Goal: Information Seeking & Learning: Learn about a topic

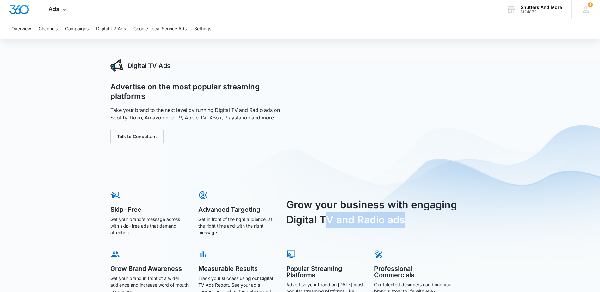
drag, startPoint x: 323, startPoint y: 219, endPoint x: 410, endPoint y: 220, distance: 86.9
click at [410, 220] on h3 "Grow your business with engaging Digital TV and Radio ads" at bounding box center [375, 212] width 178 height 30
drag, startPoint x: 128, startPoint y: 64, endPoint x: 174, endPoint y: 67, distance: 46.2
click at [174, 67] on div "Digital TV Ads" at bounding box center [201, 65] width 183 height 13
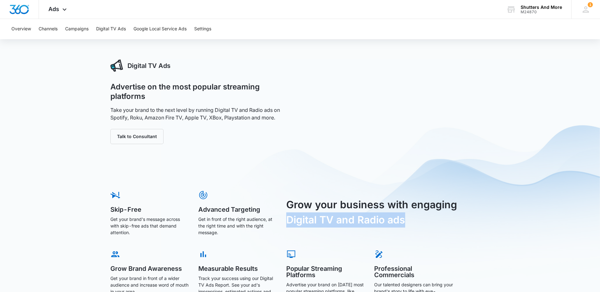
drag, startPoint x: 288, startPoint y: 221, endPoint x: 406, endPoint y: 222, distance: 117.3
click at [406, 222] on h3 "Grow your business with engaging Digital TV and Radio ads" at bounding box center [375, 212] width 178 height 30
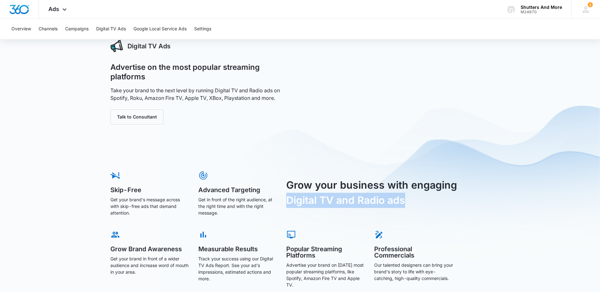
scroll to position [30, 0]
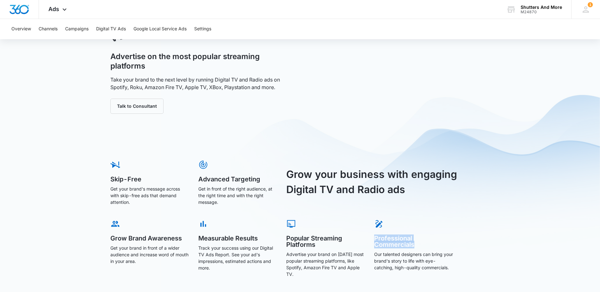
drag, startPoint x: 418, startPoint y: 244, endPoint x: 371, endPoint y: 236, distance: 47.8
click at [371, 236] on div "Skip-Free Get your brand's message across with skip-free ads that demand attent…" at bounding box center [299, 225] width 379 height 131
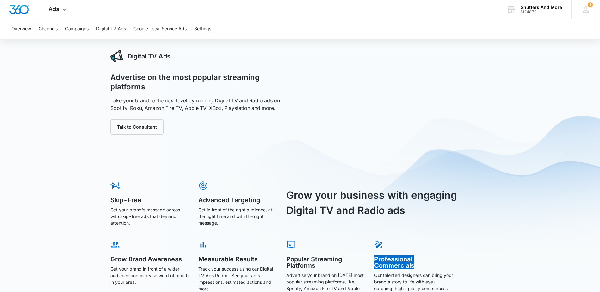
scroll to position [0, 0]
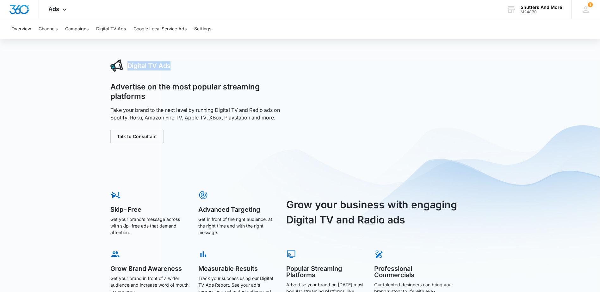
drag, startPoint x: 180, startPoint y: 66, endPoint x: 128, endPoint y: 67, distance: 51.5
click at [128, 67] on div "Digital TV Ads" at bounding box center [201, 65] width 183 height 13
drag, startPoint x: 128, startPoint y: 67, endPoint x: 136, endPoint y: 67, distance: 7.9
copy h3 "Digital TV Ads"
click at [467, 208] on div "Skip-Free Get your brand's message across with skip-free ads that demand attent…" at bounding box center [299, 255] width 379 height 131
